Goal: Task Accomplishment & Management: Manage account settings

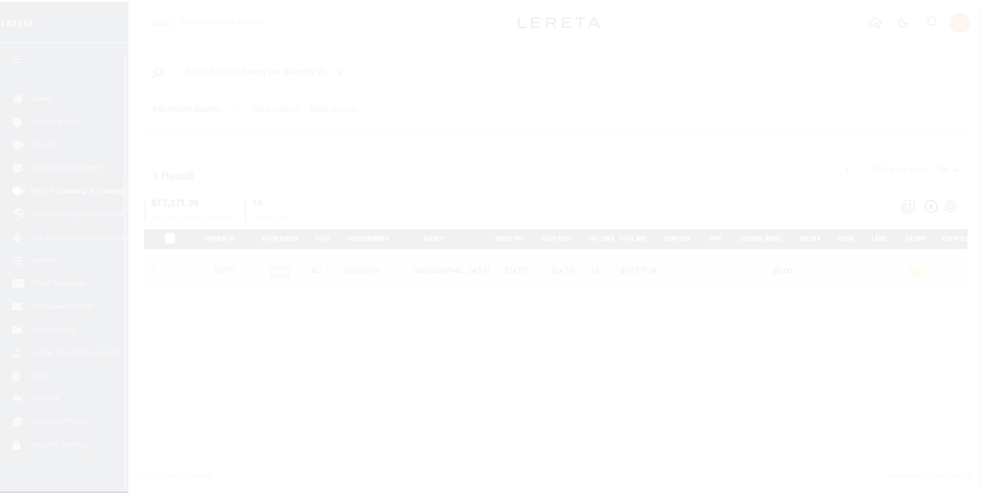
scroll to position [10, 0]
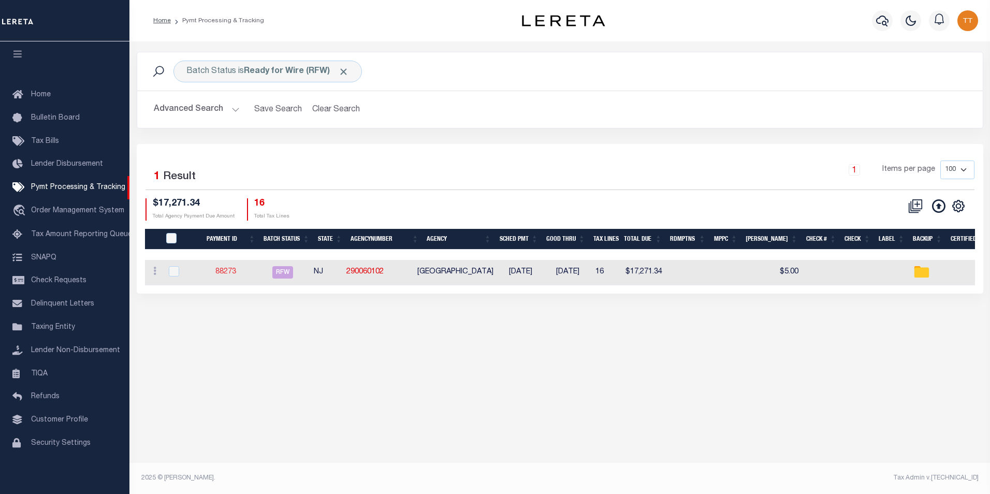
click at [236, 271] on link "88273" at bounding box center [225, 271] width 21 height 7
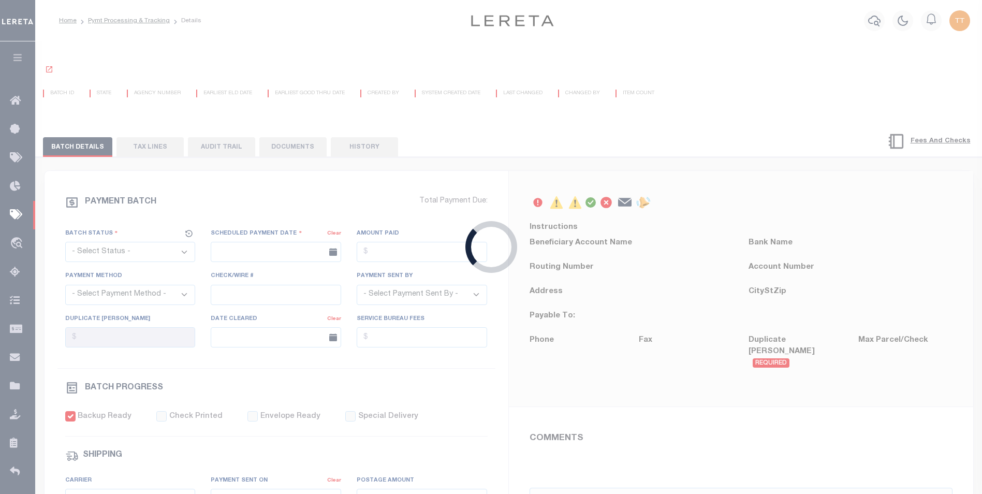
select select "RFW"
type input "[DATE]"
type input "$17,271.34"
select select "TRA"
select select "[PERSON_NAME]"
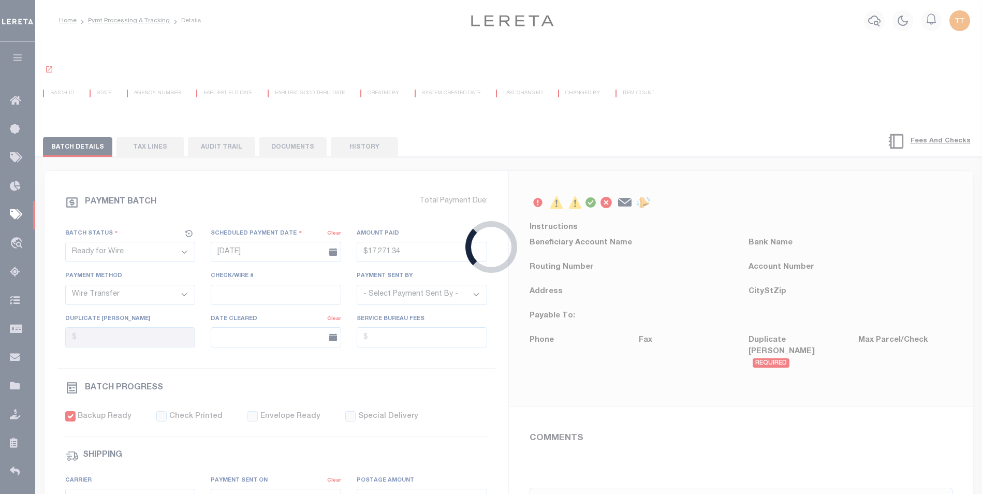
checkbox input "true"
type input "N"
radio input "true"
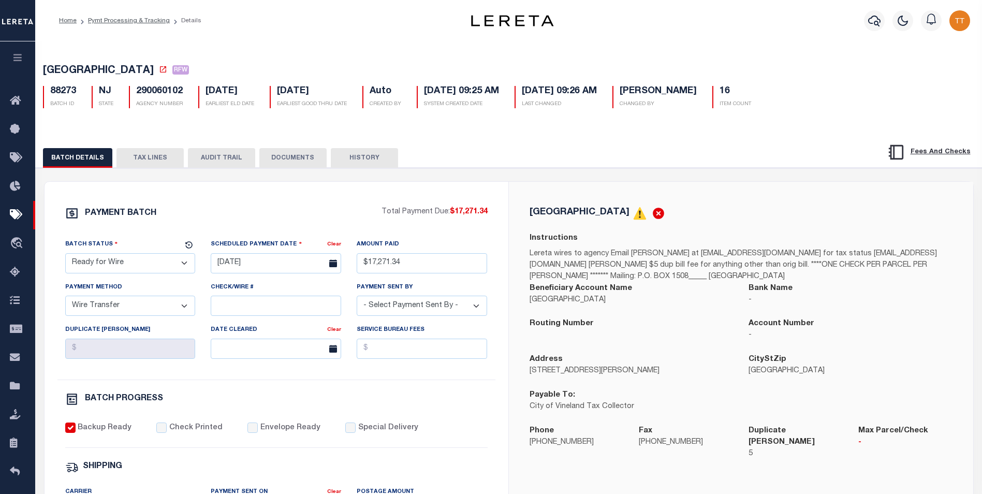
click at [289, 158] on button "DOCUMENTS" at bounding box center [292, 158] width 67 height 20
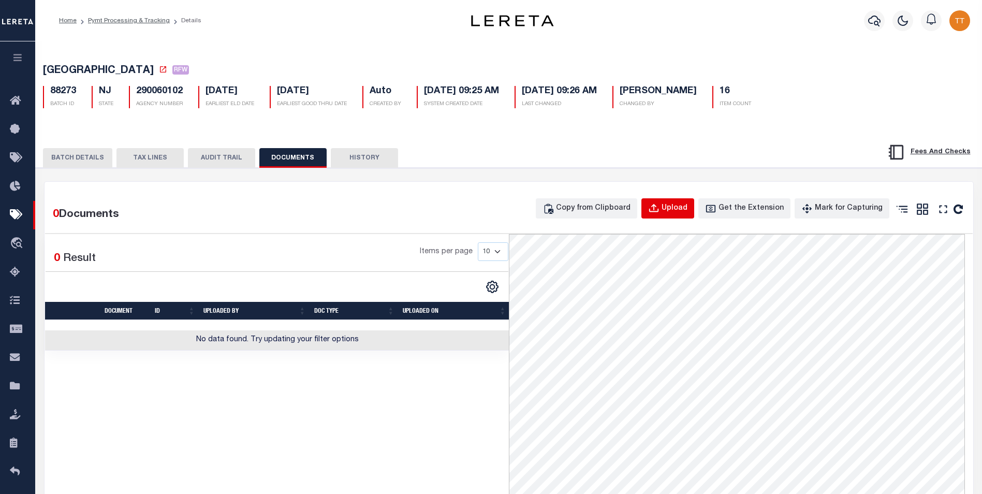
click at [680, 211] on div "Upload" at bounding box center [674, 208] width 26 height 11
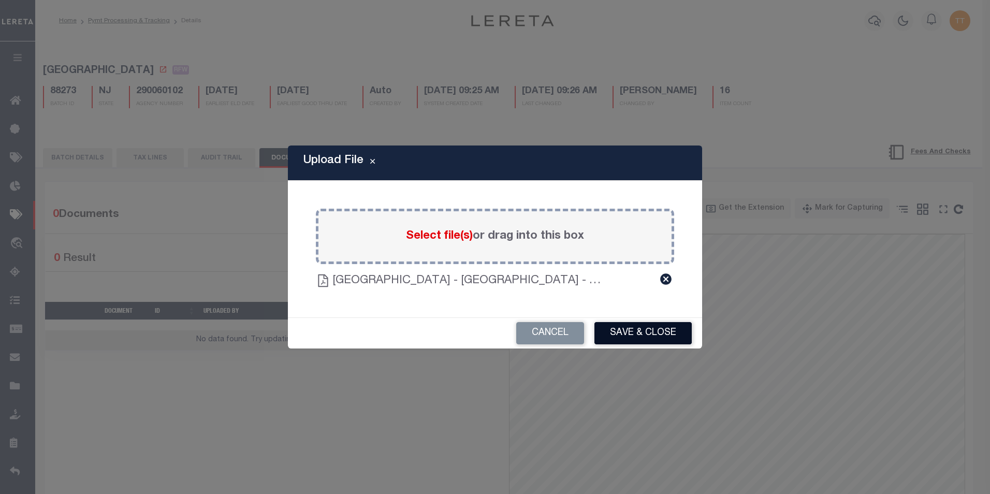
click at [650, 338] on button "Save & Close" at bounding box center [642, 333] width 97 height 22
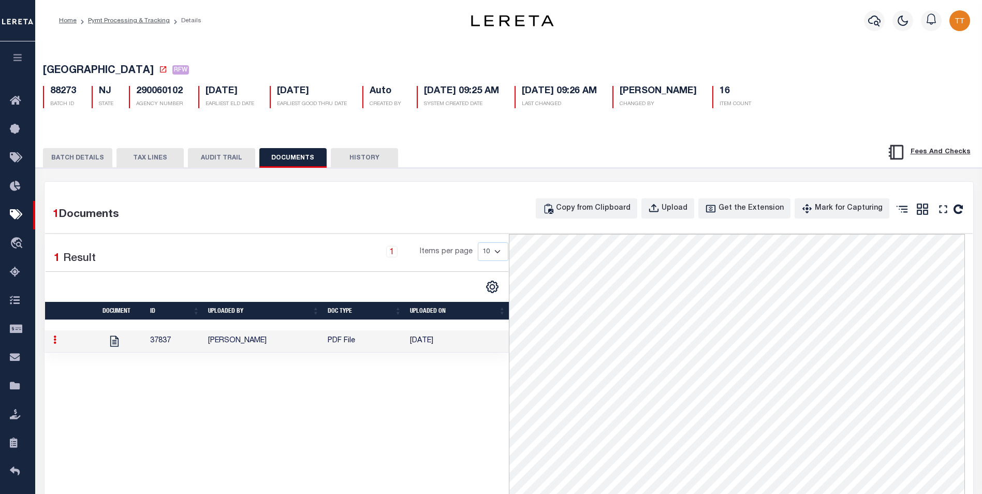
click at [78, 160] on button "BATCH DETAILS" at bounding box center [77, 158] width 69 height 20
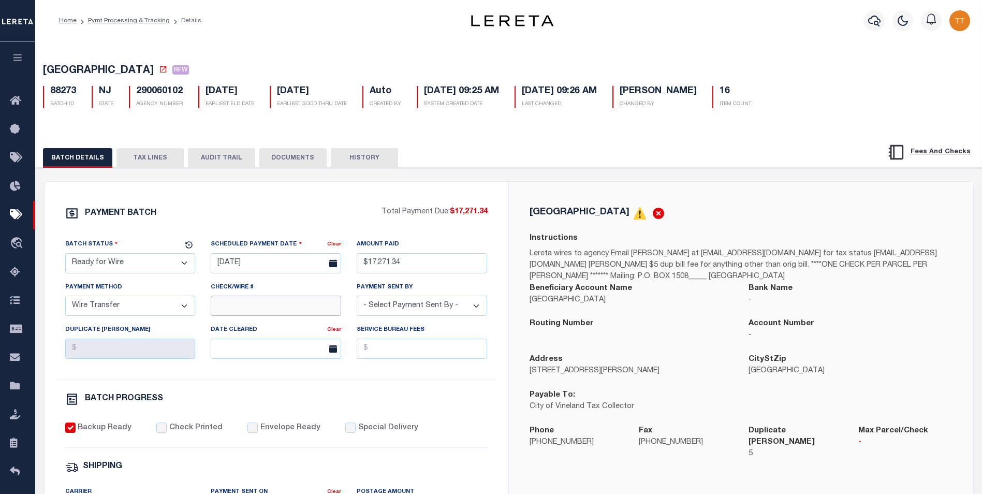
click at [247, 306] on input "Check/Wire #" at bounding box center [276, 306] width 130 height 20
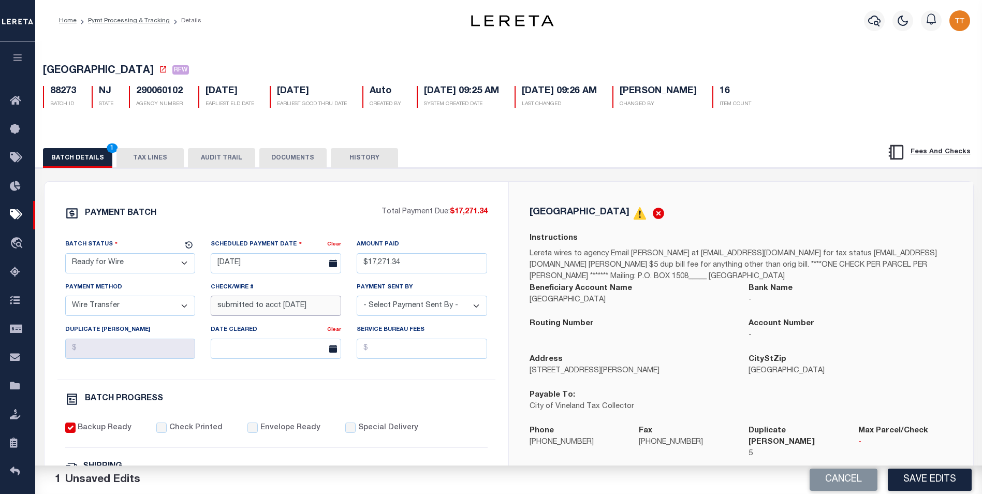
click at [320, 308] on input "submitted to acct [DATE]" at bounding box center [276, 306] width 130 height 20
type input "submitted to acct [DATE]"
click at [137, 154] on button "TAX LINES" at bounding box center [149, 158] width 67 height 20
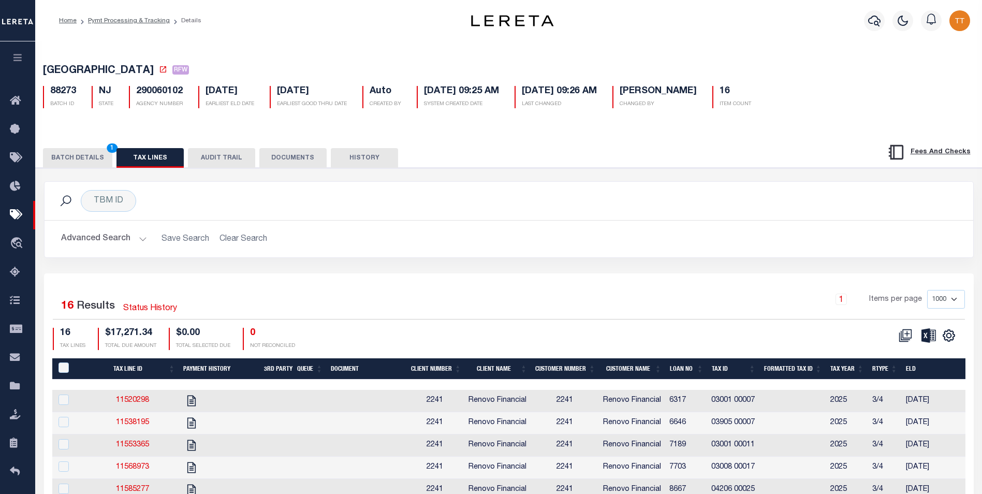
click at [278, 162] on button "DOCUMENTS" at bounding box center [292, 158] width 67 height 20
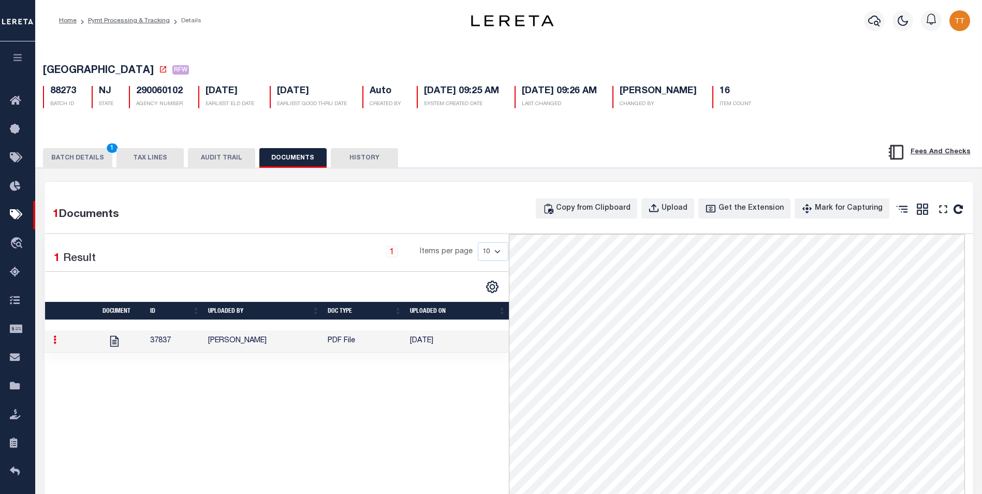
click at [138, 158] on button "TAX LINES" at bounding box center [149, 158] width 67 height 20
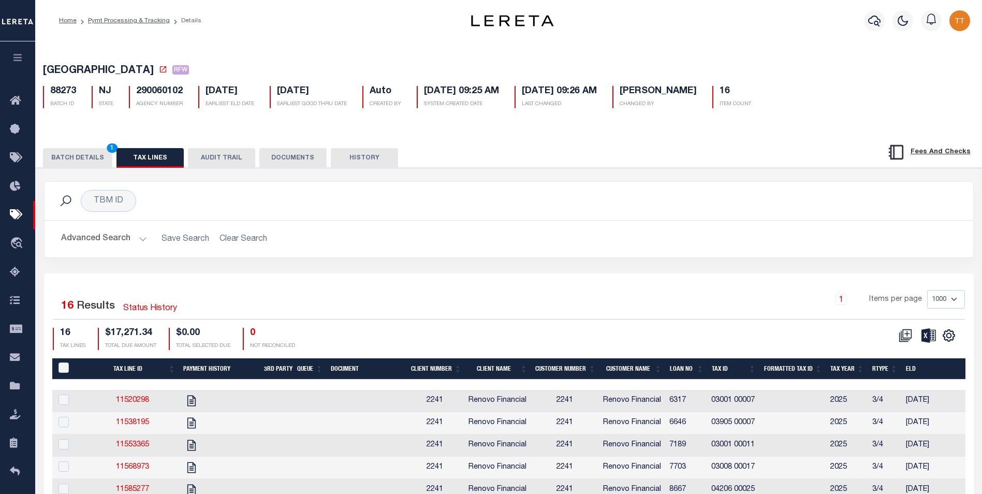
click at [277, 157] on button "DOCUMENTS" at bounding box center [292, 158] width 67 height 20
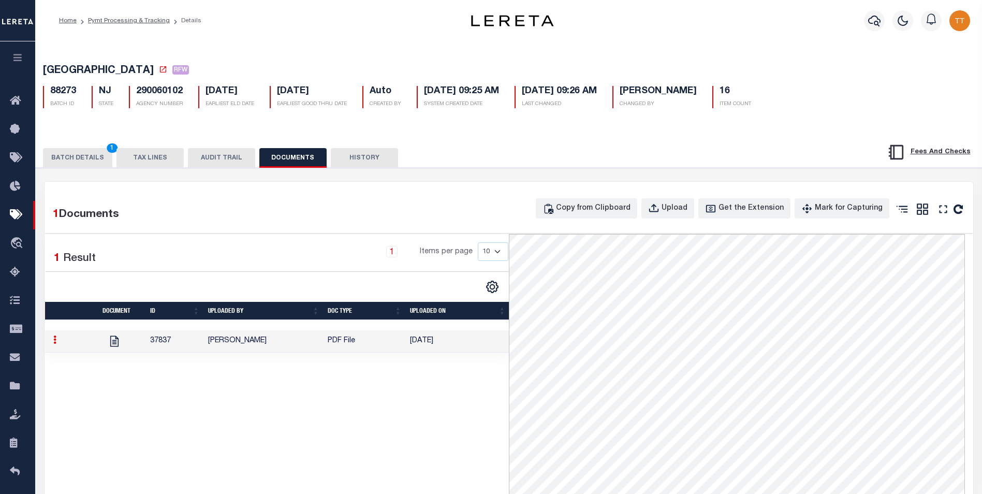
click at [83, 158] on button "BATCH DETAILS 1" at bounding box center [77, 158] width 69 height 20
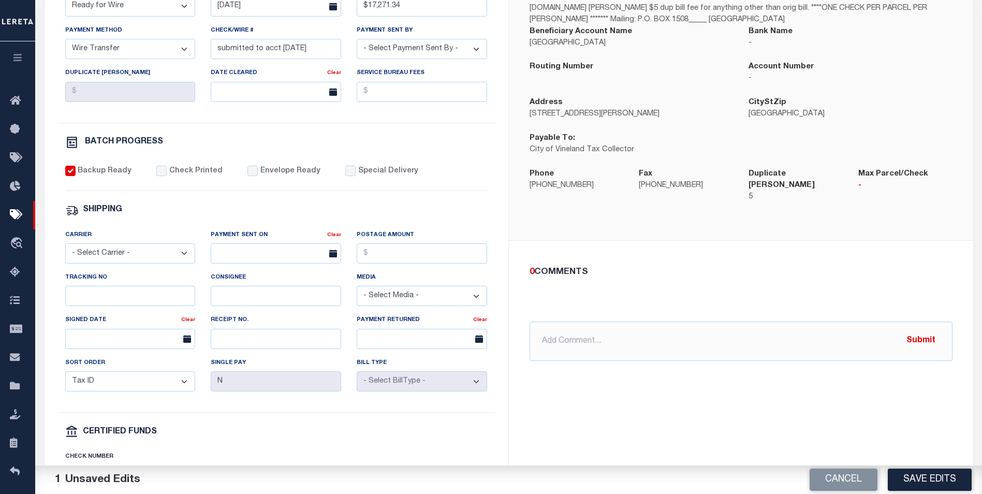
scroll to position [382, 0]
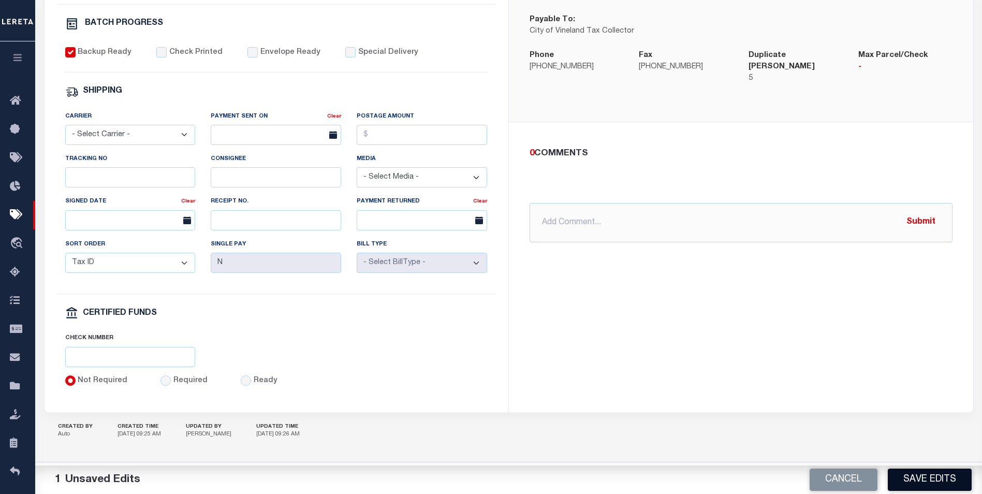
click at [928, 478] on button "Save Edits" at bounding box center [930, 479] width 84 height 22
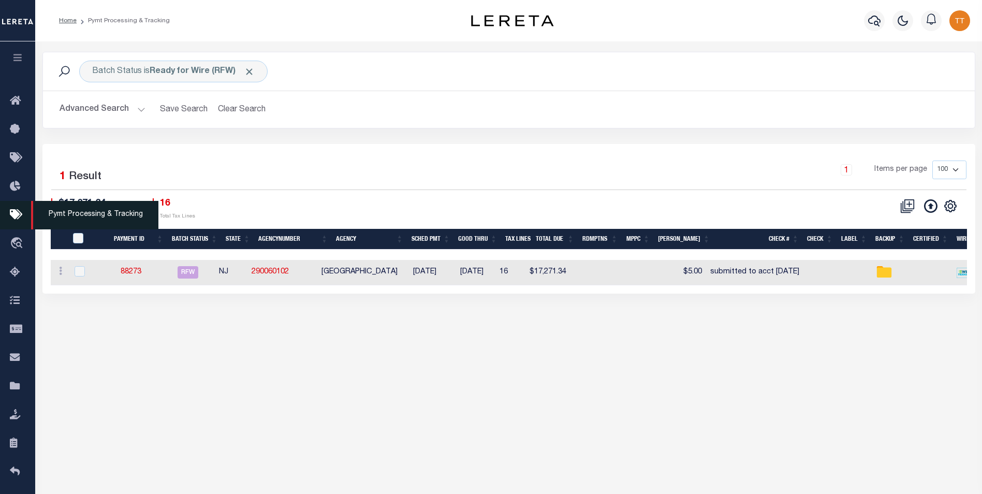
click at [91, 216] on span "Pymt Processing & Tracking" at bounding box center [94, 215] width 127 height 28
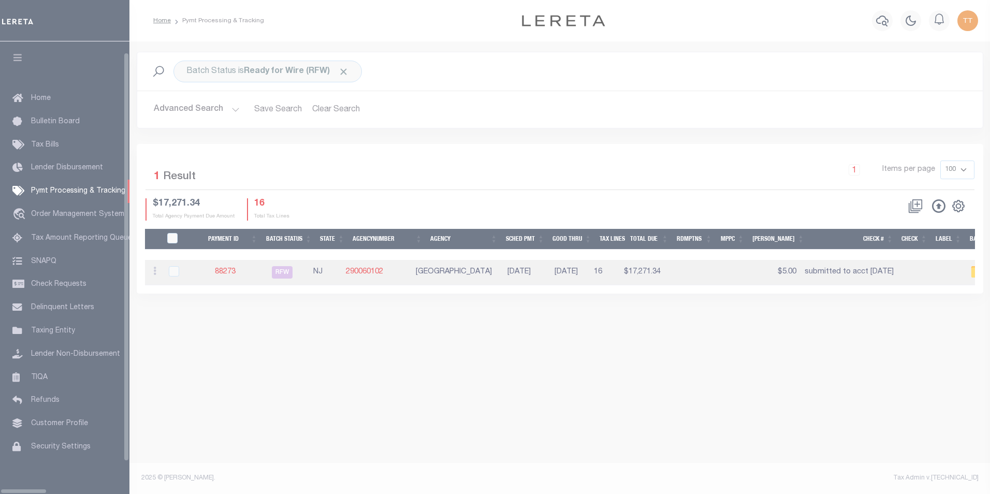
scroll to position [10, 0]
